Goal: Information Seeking & Learning: Check status

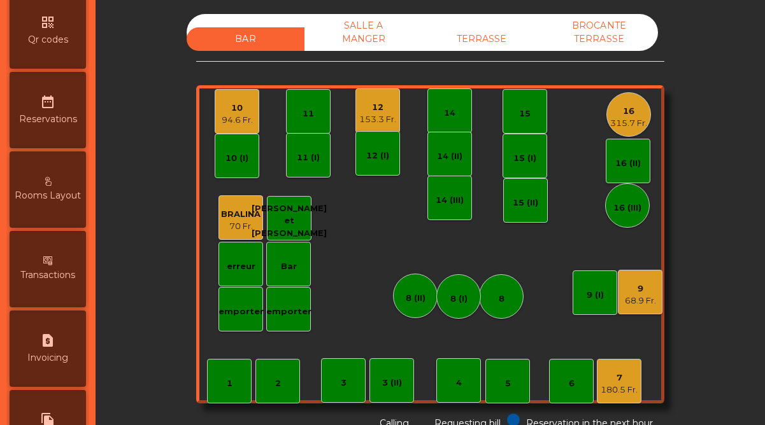
scroll to position [657, 0]
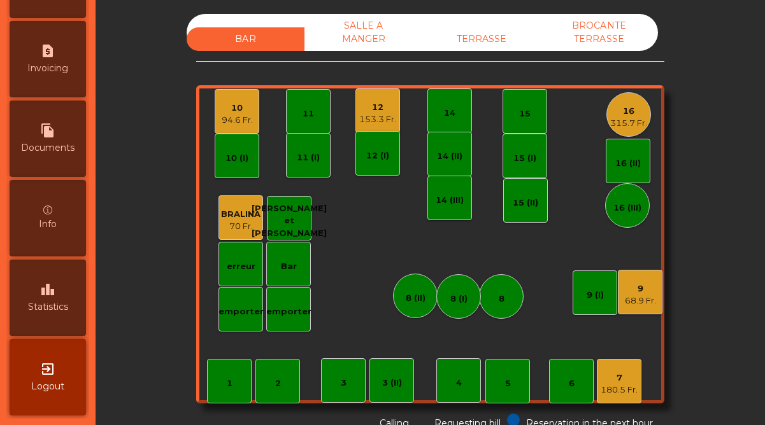
click at [49, 318] on div "leaderboard Statistics" at bounding box center [48, 298] width 76 height 76
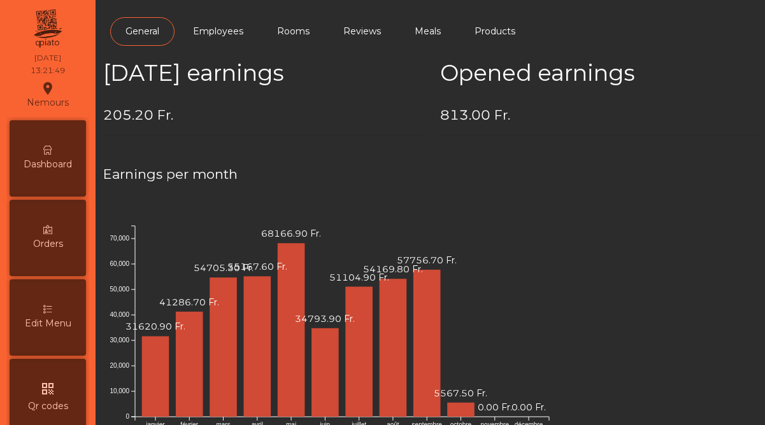
click at [57, 162] on span "Dashboard" at bounding box center [48, 164] width 48 height 13
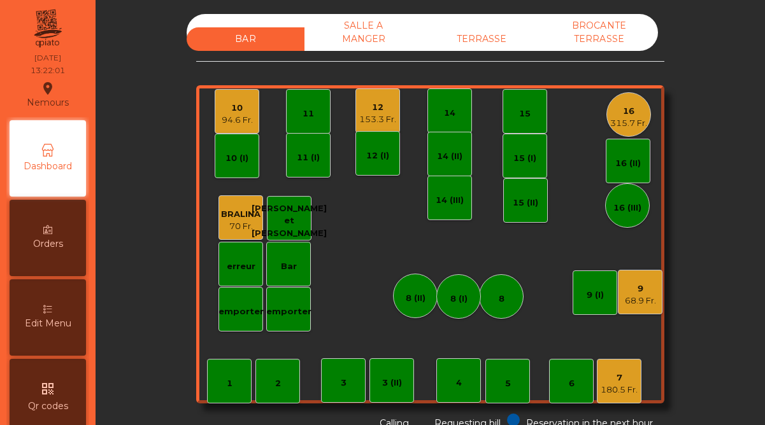
click at [225, 123] on div "94.6 Fr." at bounding box center [237, 120] width 31 height 13
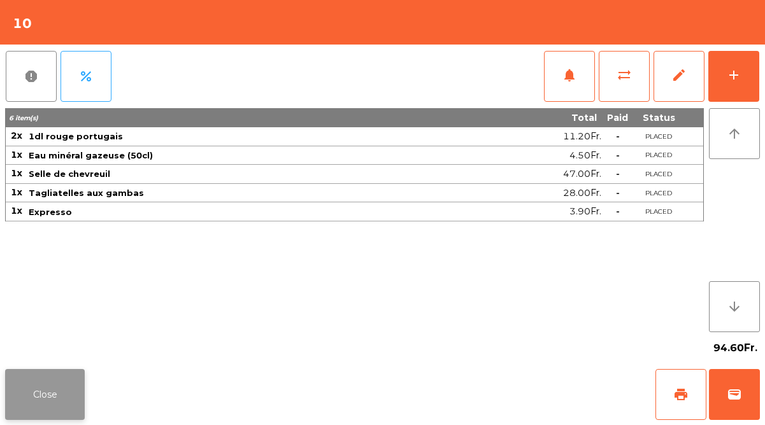
click at [63, 392] on button "Close" at bounding box center [45, 394] width 80 height 51
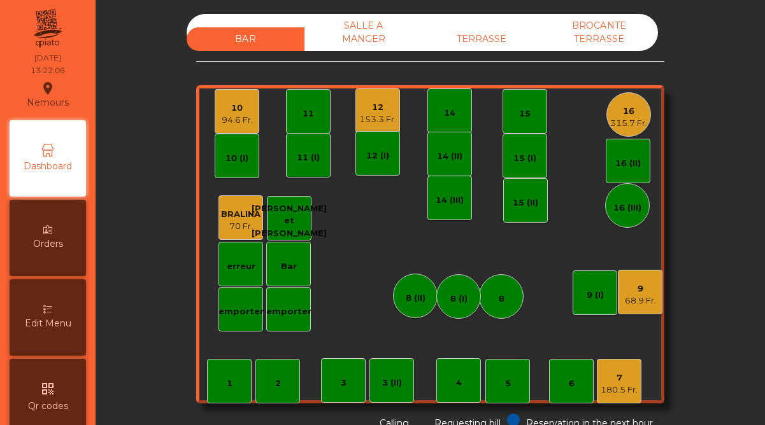
click at [376, 113] on div "153.3 Fr." at bounding box center [377, 119] width 37 height 13
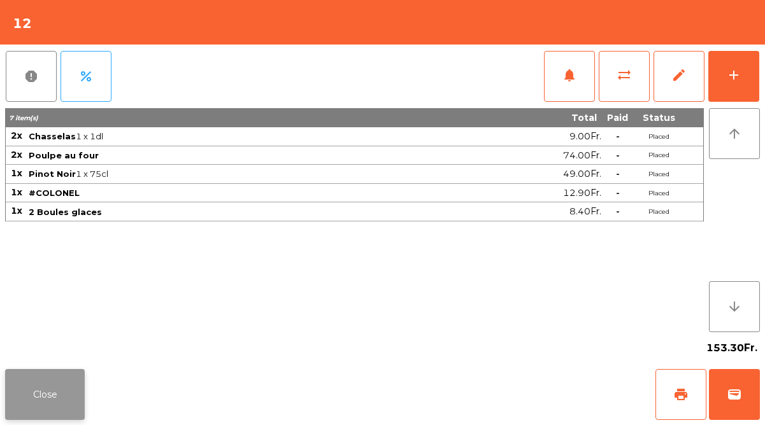
click at [50, 387] on button "Close" at bounding box center [45, 394] width 80 height 51
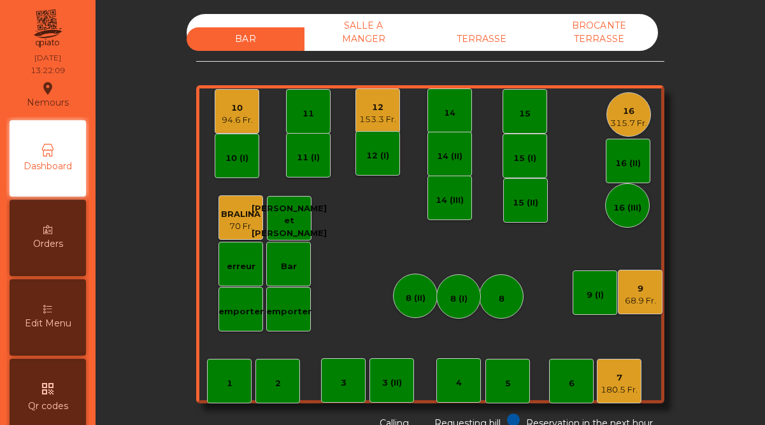
click at [638, 118] on div "315.7 Fr." at bounding box center [628, 123] width 37 height 13
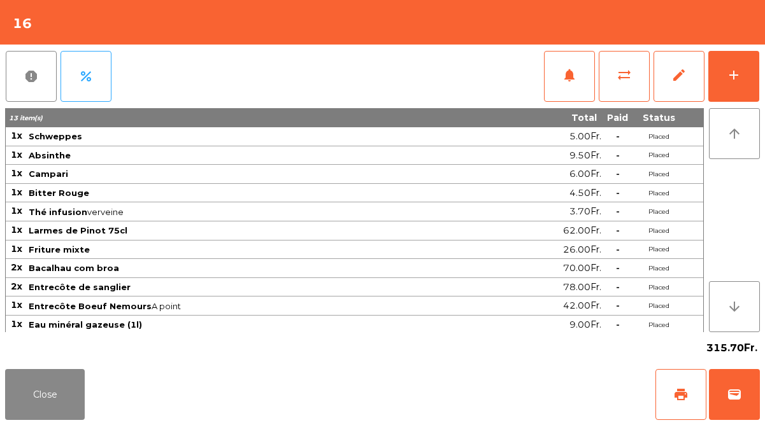
scroll to position [2, 0]
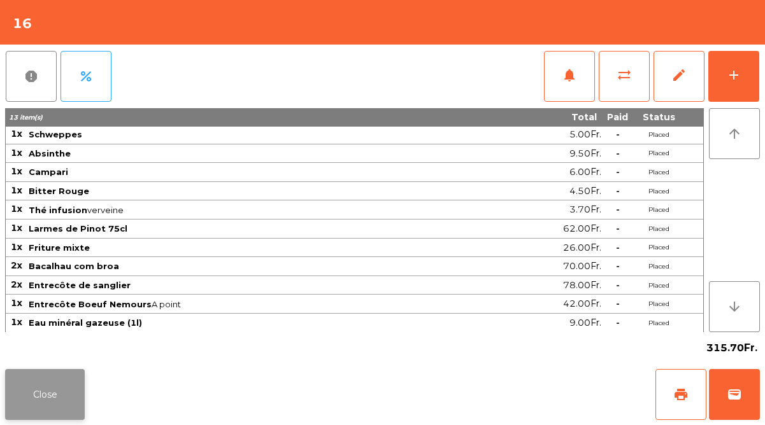
click at [50, 397] on button "Close" at bounding box center [45, 394] width 80 height 51
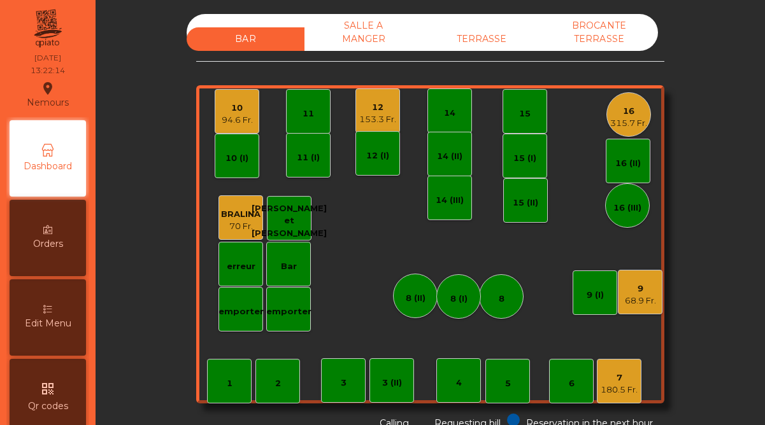
click at [645, 301] on div "68.9 Fr." at bounding box center [640, 301] width 31 height 13
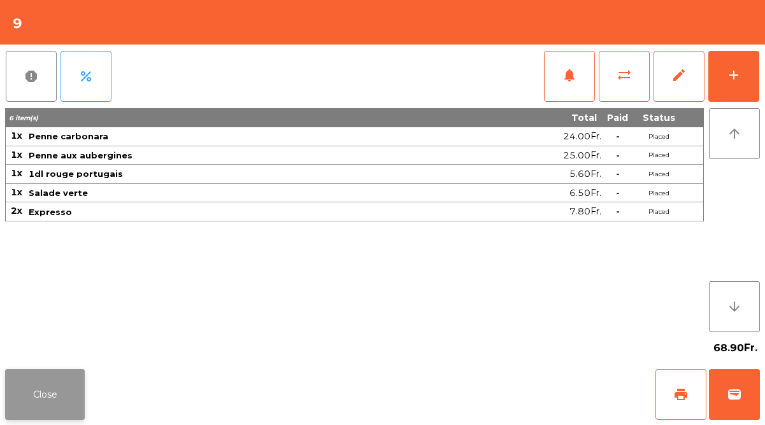
click at [66, 392] on button "Close" at bounding box center [45, 394] width 80 height 51
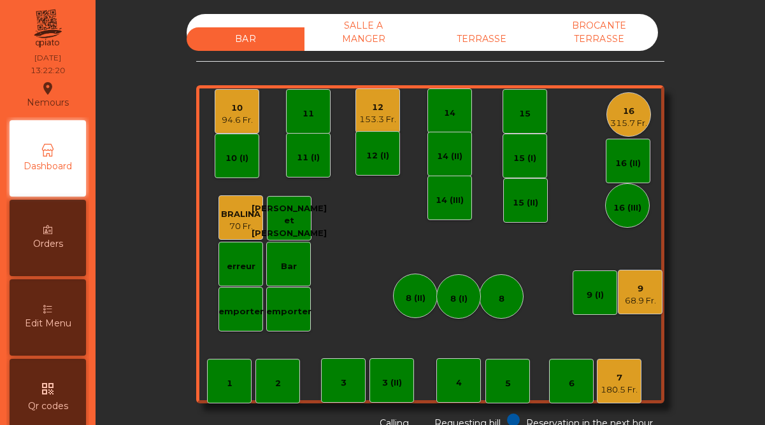
click at [618, 382] on div "7" at bounding box center [619, 378] width 37 height 13
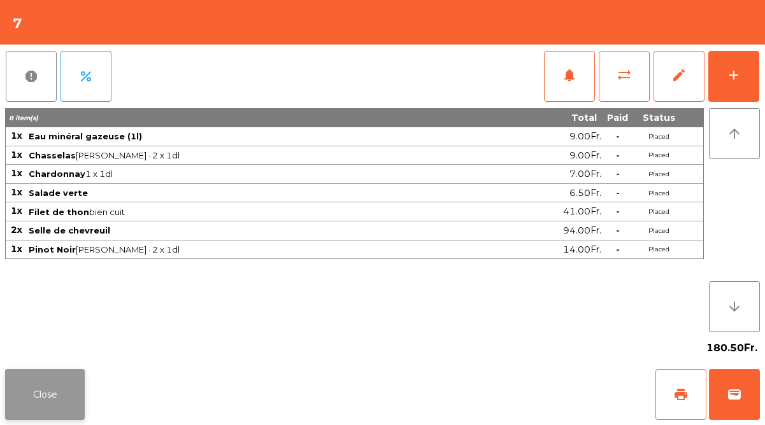
click at [67, 390] on button "Close" at bounding box center [45, 394] width 80 height 51
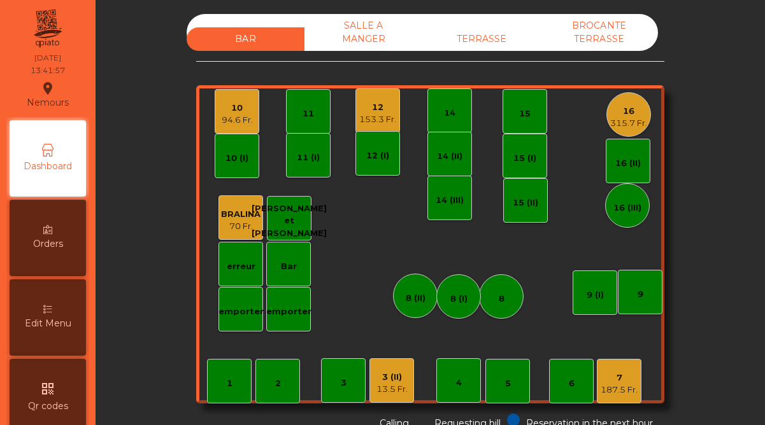
click at [389, 387] on div "13.5 Fr." at bounding box center [391, 389] width 31 height 13
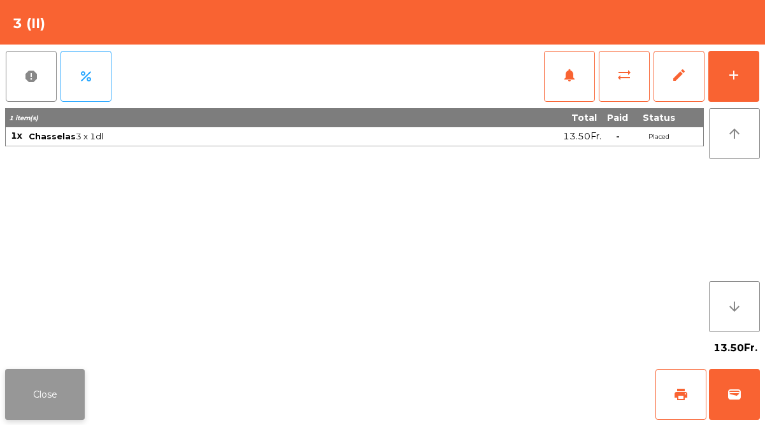
click at [67, 397] on button "Close" at bounding box center [45, 394] width 80 height 51
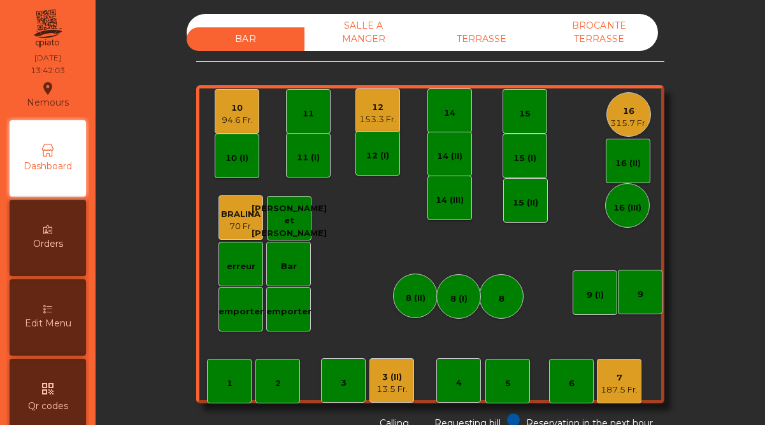
click at [625, 117] on div "16" at bounding box center [628, 111] width 37 height 13
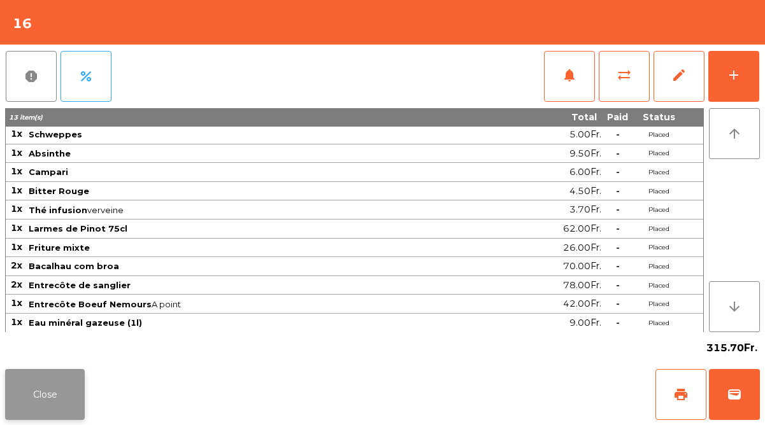
click at [38, 406] on button "Close" at bounding box center [45, 394] width 80 height 51
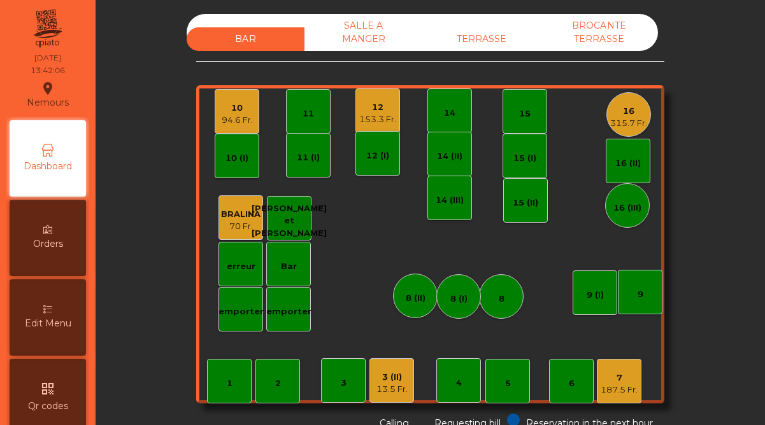
click at [236, 119] on div "94.6 Fr." at bounding box center [237, 120] width 31 height 13
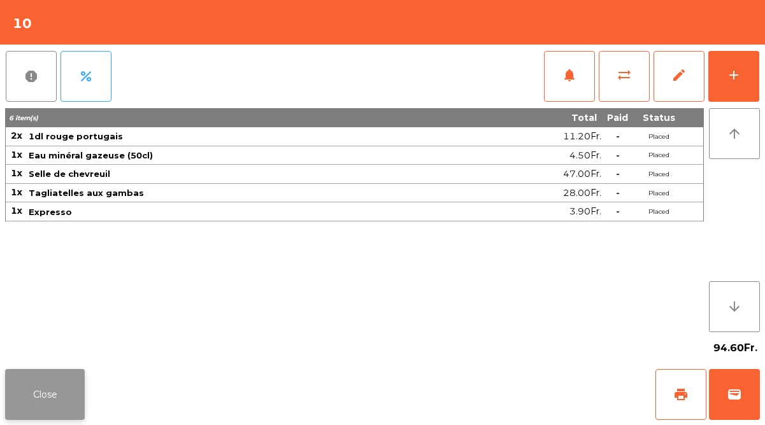
click at [57, 390] on button "Close" at bounding box center [45, 394] width 80 height 51
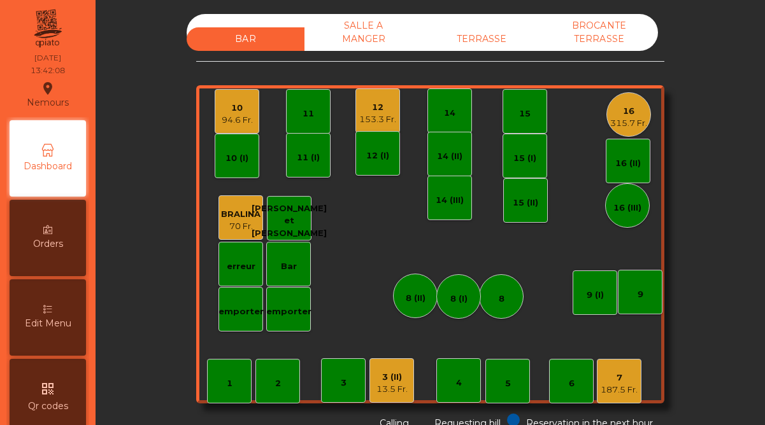
click at [380, 110] on div "12" at bounding box center [377, 107] width 37 height 13
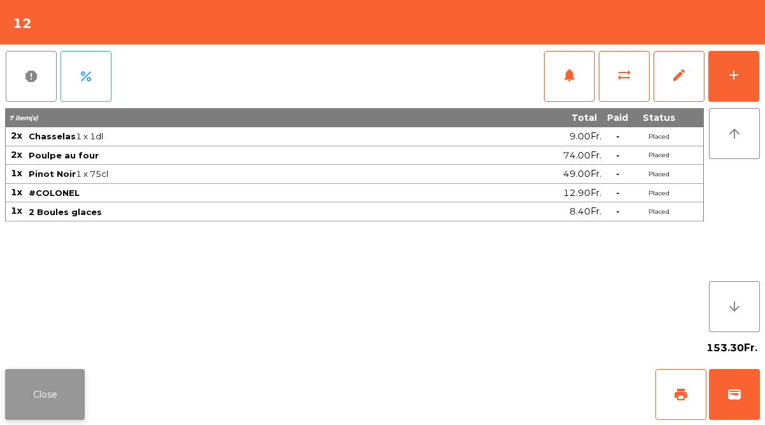
click at [75, 390] on button "Close" at bounding box center [45, 394] width 80 height 51
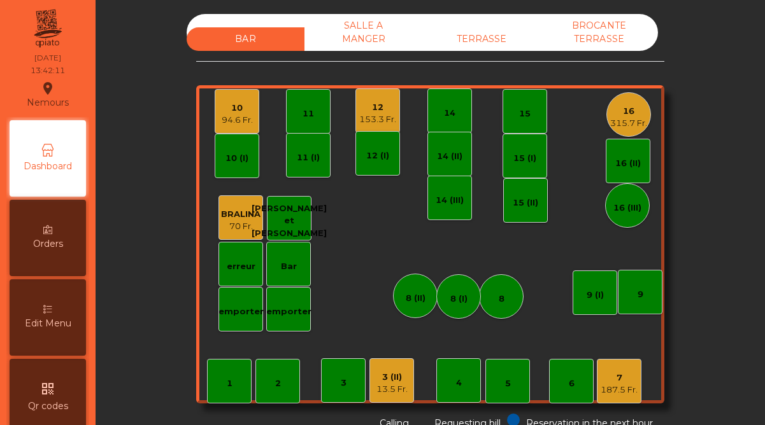
click at [601, 389] on div "187.5 Fr." at bounding box center [619, 390] width 37 height 13
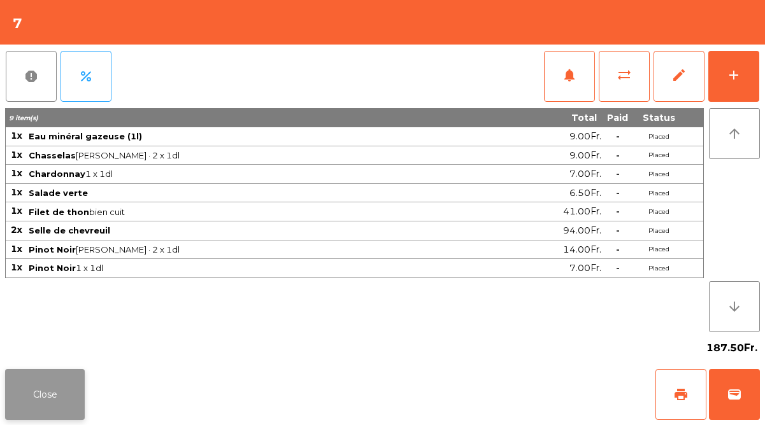
click at [76, 376] on button "Close" at bounding box center [45, 394] width 80 height 51
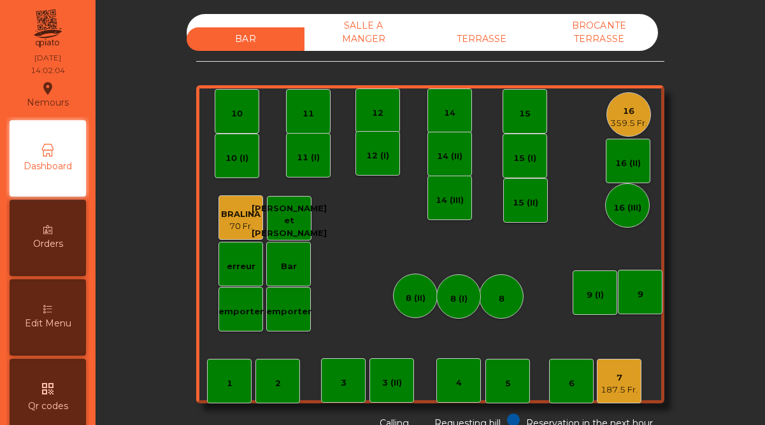
click at [616, 381] on div "7" at bounding box center [619, 378] width 37 height 13
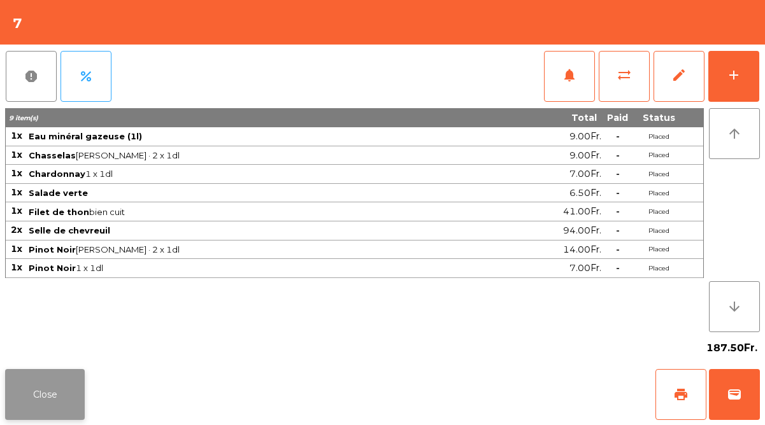
click at [45, 404] on button "Close" at bounding box center [45, 394] width 80 height 51
